Goal: Check status: Check status

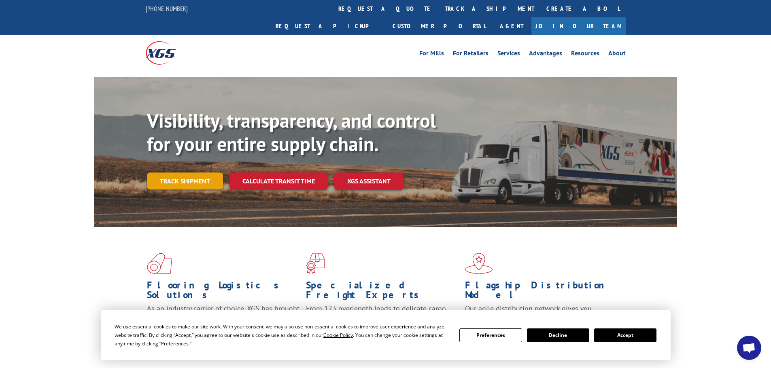
click at [167, 173] on link "Track shipment" at bounding box center [185, 181] width 76 height 17
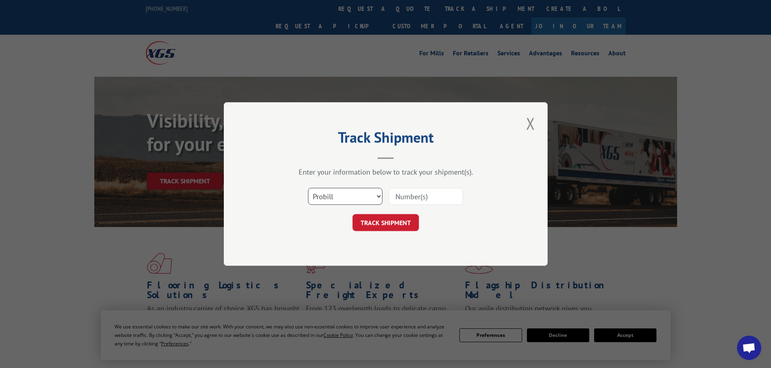
click at [375, 191] on select "Select category... Probill BOL PO" at bounding box center [345, 196] width 74 height 17
click at [308, 188] on select "Select category... Probill BOL PO" at bounding box center [345, 196] width 74 height 17
click at [420, 193] on input at bounding box center [425, 196] width 74 height 17
click at [347, 200] on select "Select category... Probill BOL PO" at bounding box center [345, 196] width 74 height 17
click at [322, 256] on div "Track Shipment Enter your information below to track your shipment(s). Select c…" at bounding box center [386, 184] width 324 height 164
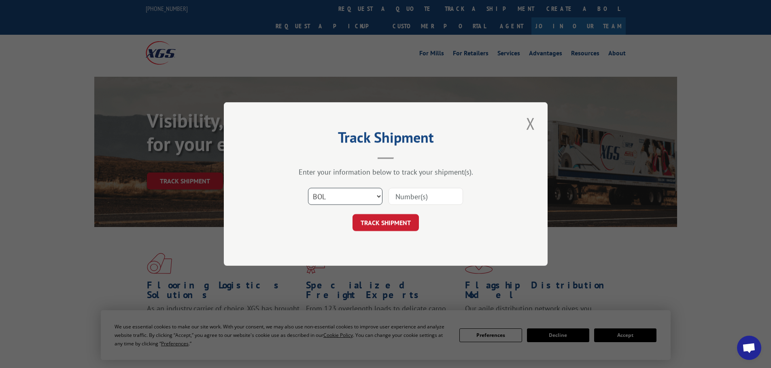
drag, startPoint x: 334, startPoint y: 195, endPoint x: 330, endPoint y: 204, distance: 10.4
click at [334, 195] on select "Select category... Probill BOL PO" at bounding box center [345, 196] width 74 height 17
select select "po"
click at [308, 188] on select "Select category... Probill BOL PO" at bounding box center [345, 196] width 74 height 17
drag, startPoint x: 411, startPoint y: 203, endPoint x: 415, endPoint y: 203, distance: 4.5
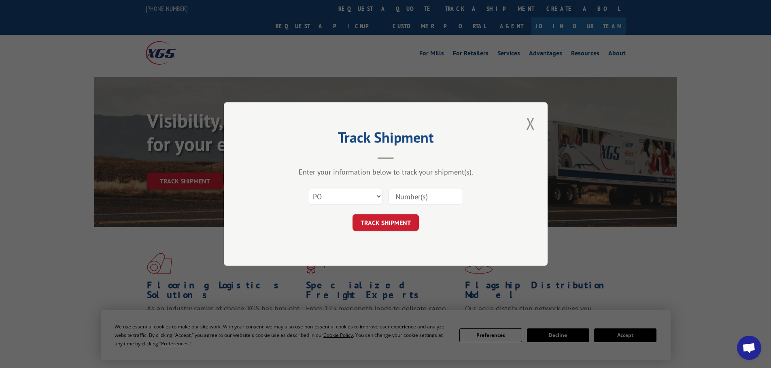
click at [413, 203] on input at bounding box center [425, 196] width 74 height 17
paste input "STB0WQM"
type input "STB0WQM"
click at [396, 220] on button "TRACK SHIPMENT" at bounding box center [385, 222] width 66 height 17
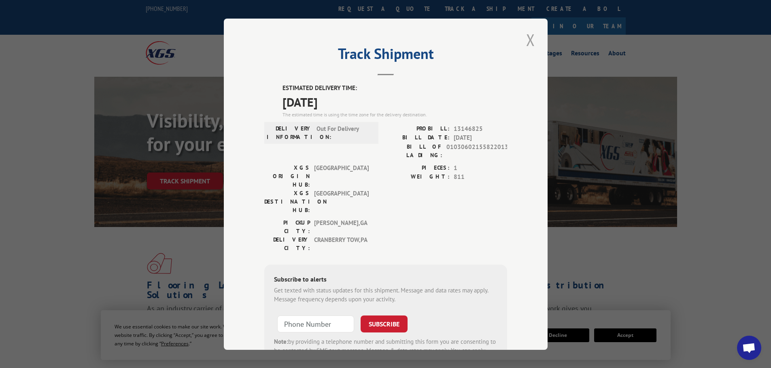
click at [530, 37] on button "Close modal" at bounding box center [530, 40] width 14 height 22
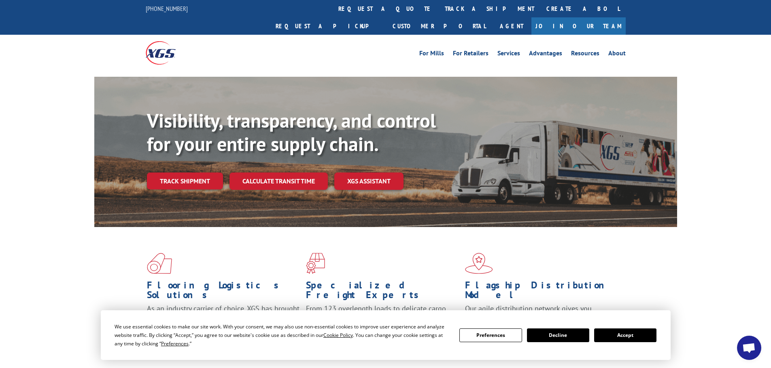
click at [187, 173] on link "Track shipment" at bounding box center [185, 181] width 76 height 17
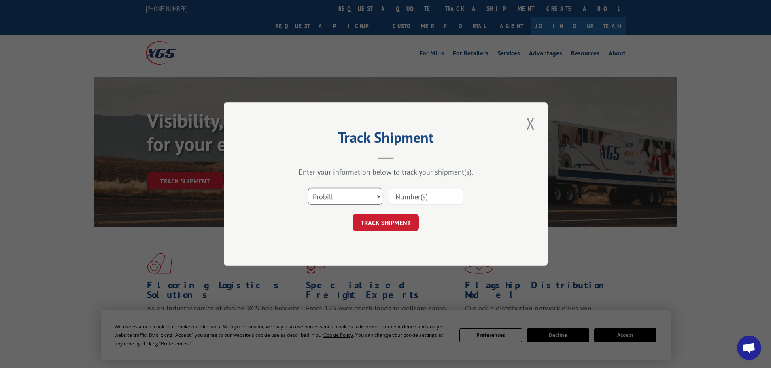
drag, startPoint x: 356, startPoint y: 198, endPoint x: 353, endPoint y: 204, distance: 7.1
click at [356, 198] on select "Select category... Probill BOL PO" at bounding box center [345, 196] width 74 height 17
select select "po"
click at [308, 188] on select "Select category... Probill BOL PO" at bounding box center [345, 196] width 74 height 17
drag, startPoint x: 421, startPoint y: 193, endPoint x: 427, endPoint y: 186, distance: 9.2
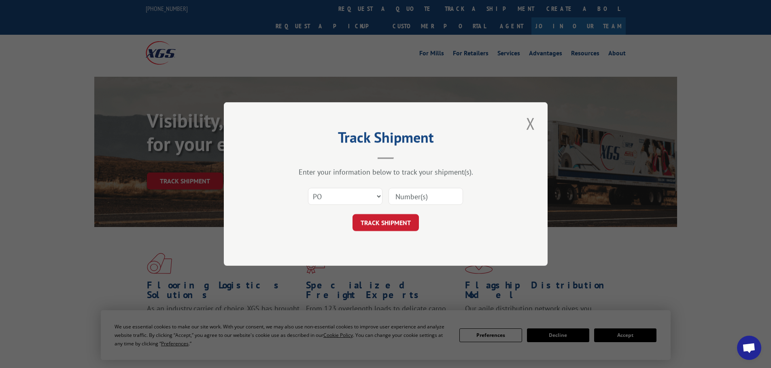
click at [421, 193] on input at bounding box center [425, 196] width 74 height 17
paste input "STB0WQM"
type input "STB0WQM"
click button "TRACK SHIPMENT" at bounding box center [385, 222] width 66 height 17
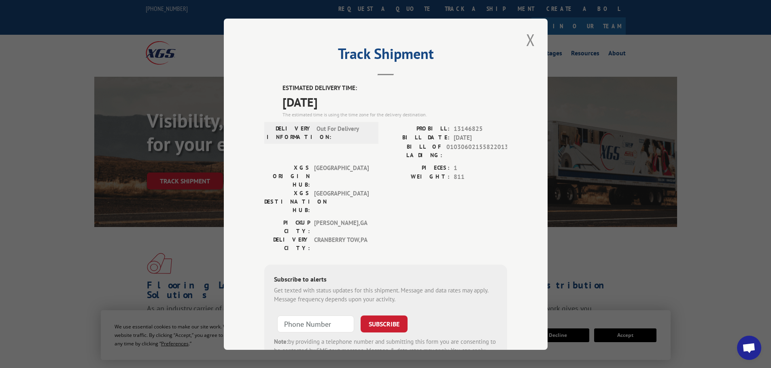
click at [464, 127] on span "13146825" at bounding box center [479, 128] width 53 height 9
copy span "13146825"
drag, startPoint x: 529, startPoint y: 44, endPoint x: 528, endPoint y: 40, distance: 4.2
click at [529, 44] on button "Close modal" at bounding box center [530, 40] width 14 height 22
